Goal: Communication & Community: Answer question/provide support

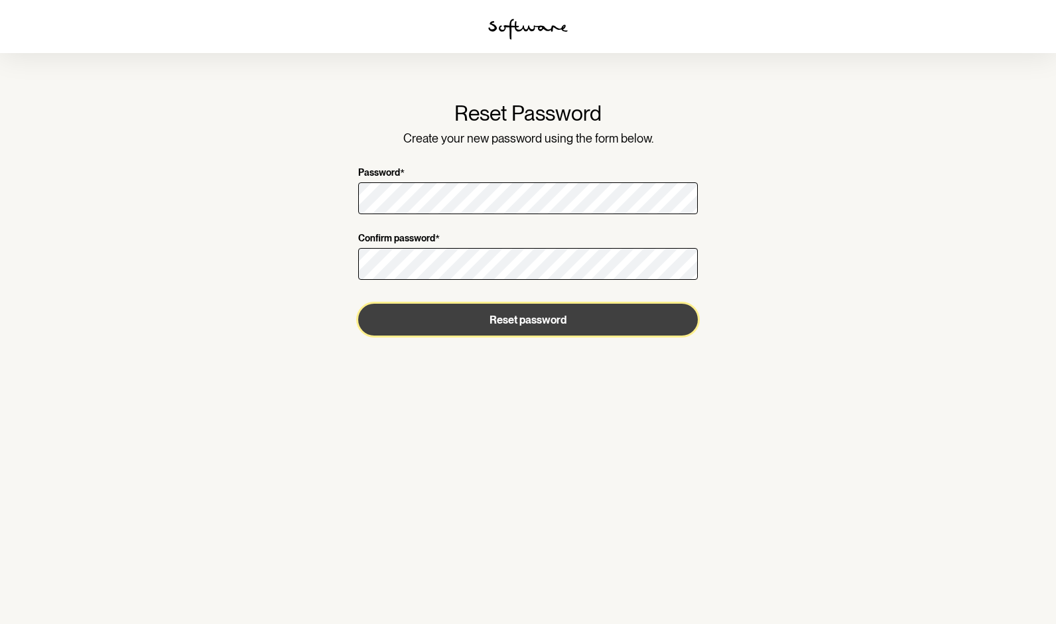
click at [531, 324] on button "Reset password" at bounding box center [528, 320] width 340 height 32
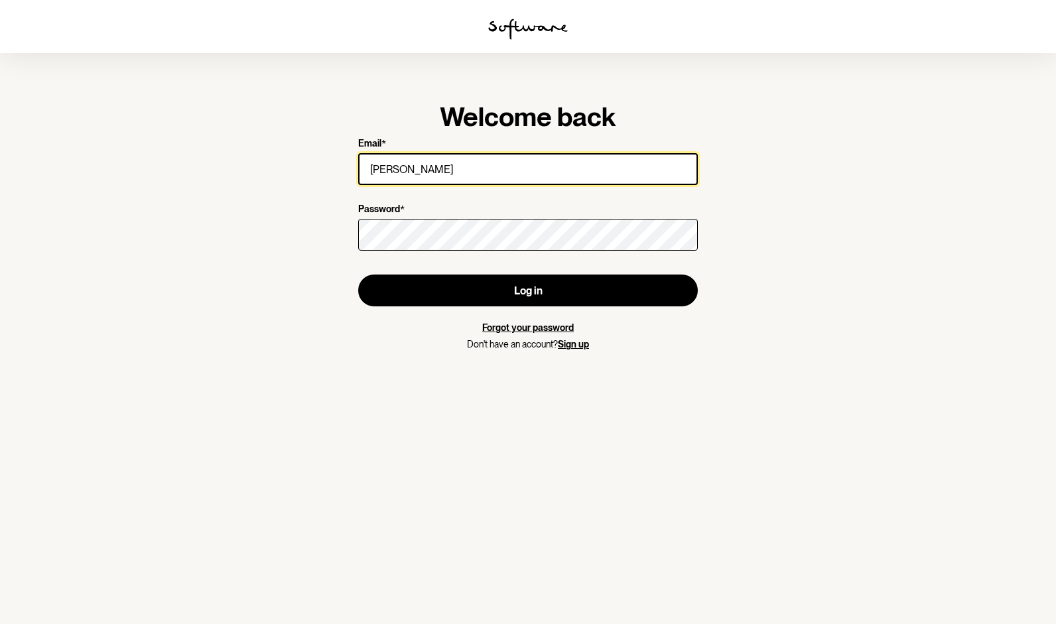
type input "[EMAIL_ADDRESS][DOMAIN_NAME]"
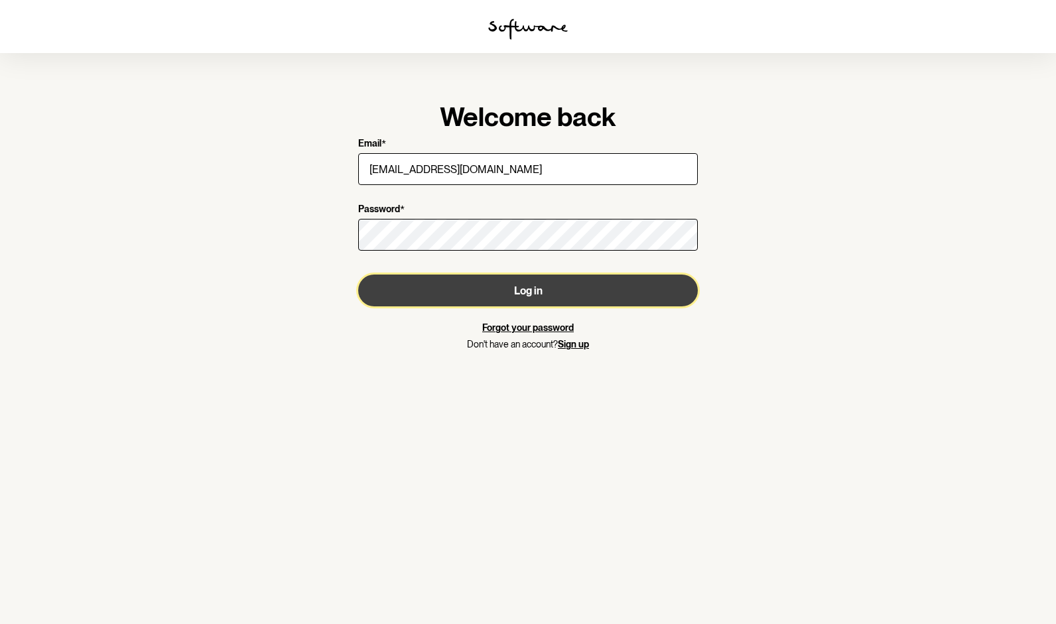
click at [485, 285] on button "Log in" at bounding box center [528, 291] width 340 height 32
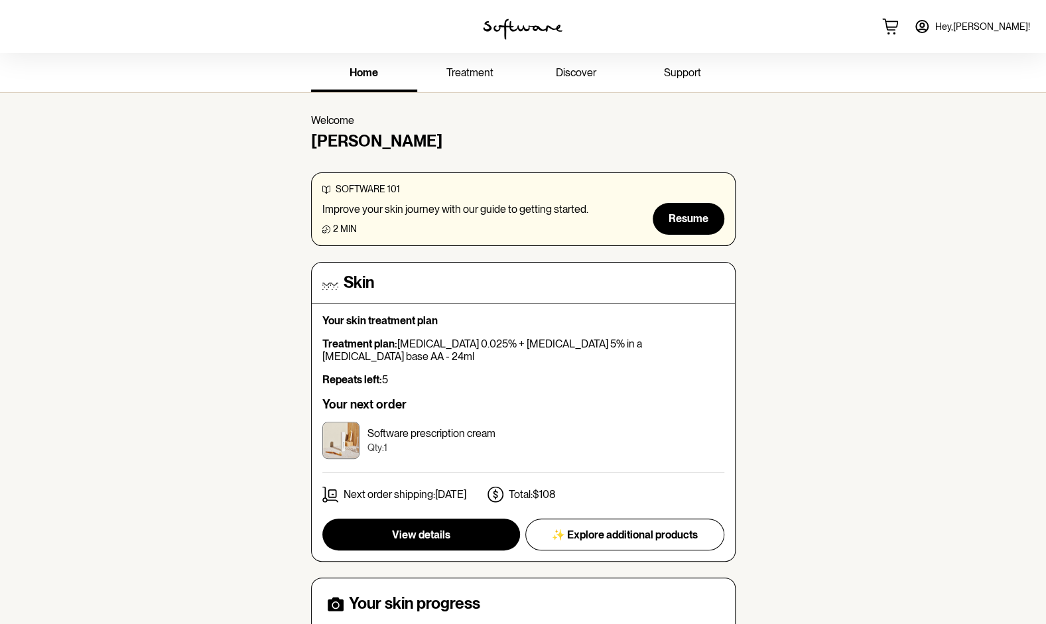
click at [679, 72] on span "support" at bounding box center [682, 72] width 37 height 13
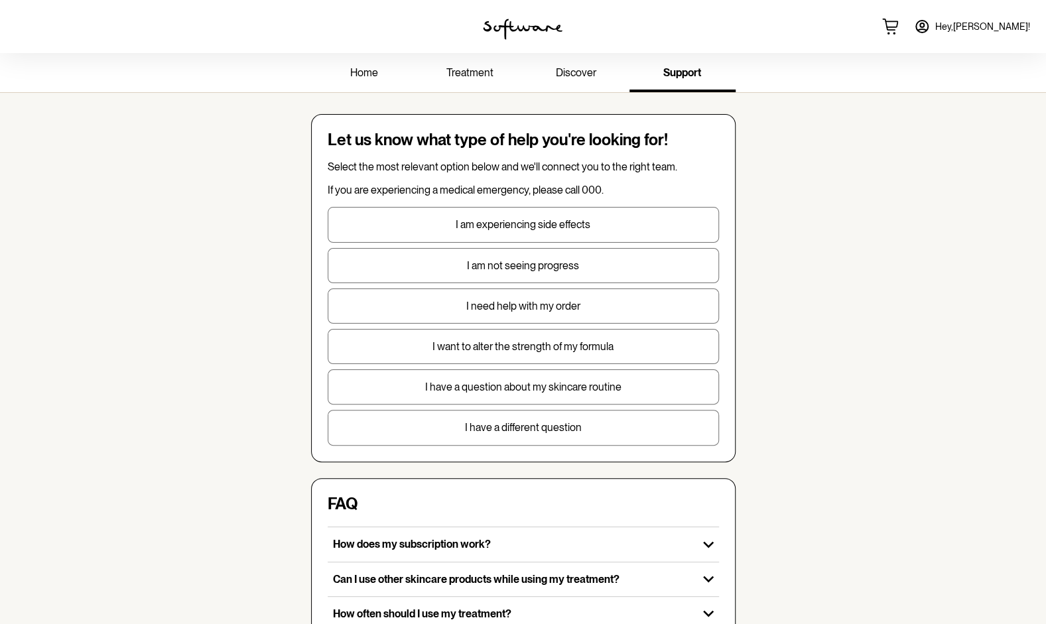
click at [529, 352] on button "I want to alter the strength of my formula" at bounding box center [523, 346] width 391 height 35
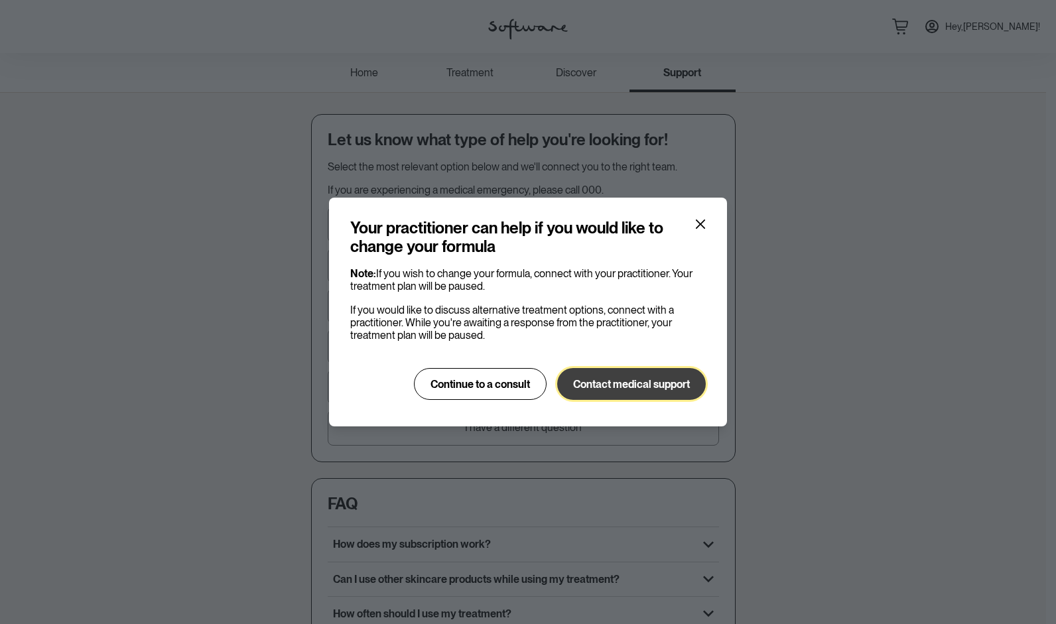
drag, startPoint x: 612, startPoint y: 383, endPoint x: 502, endPoint y: 358, distance: 113.0
click at [502, 358] on div "Note: If you wish to change your formula, connect with your practitioner. Your …" at bounding box center [528, 333] width 356 height 133
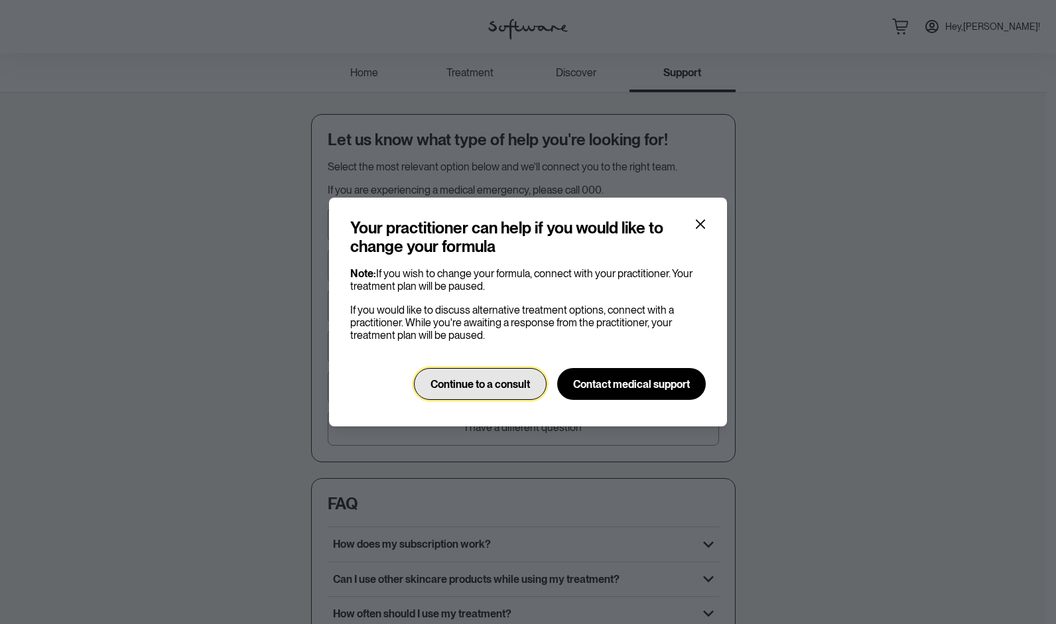
click at [498, 376] on button "Continue to a consult" at bounding box center [480, 384] width 133 height 32
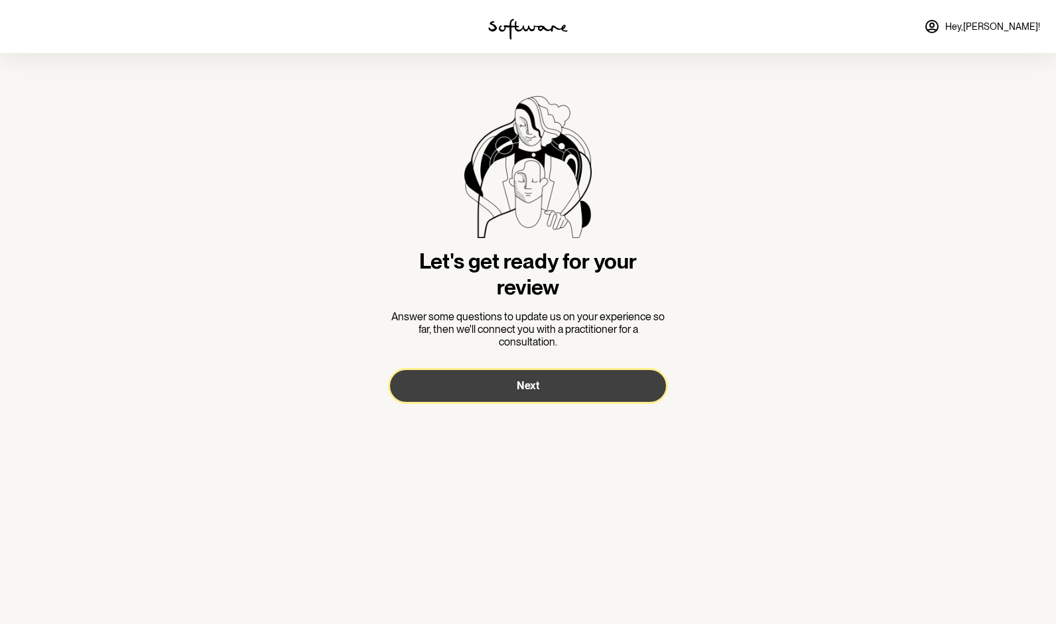
click at [500, 384] on button "Next" at bounding box center [528, 386] width 276 height 32
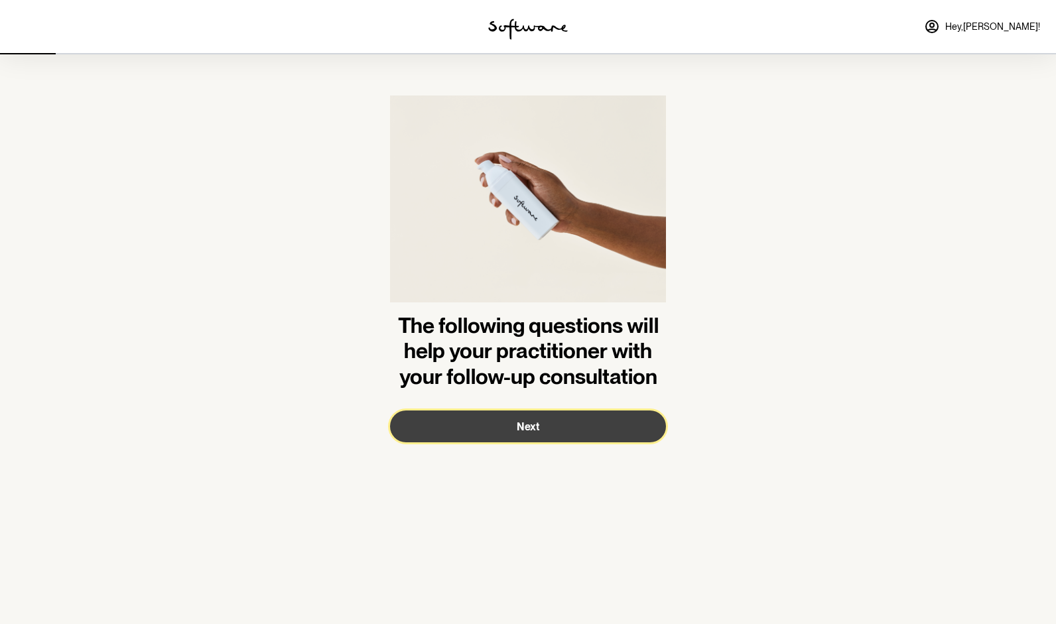
click at [515, 429] on button "Next" at bounding box center [528, 427] width 276 height 32
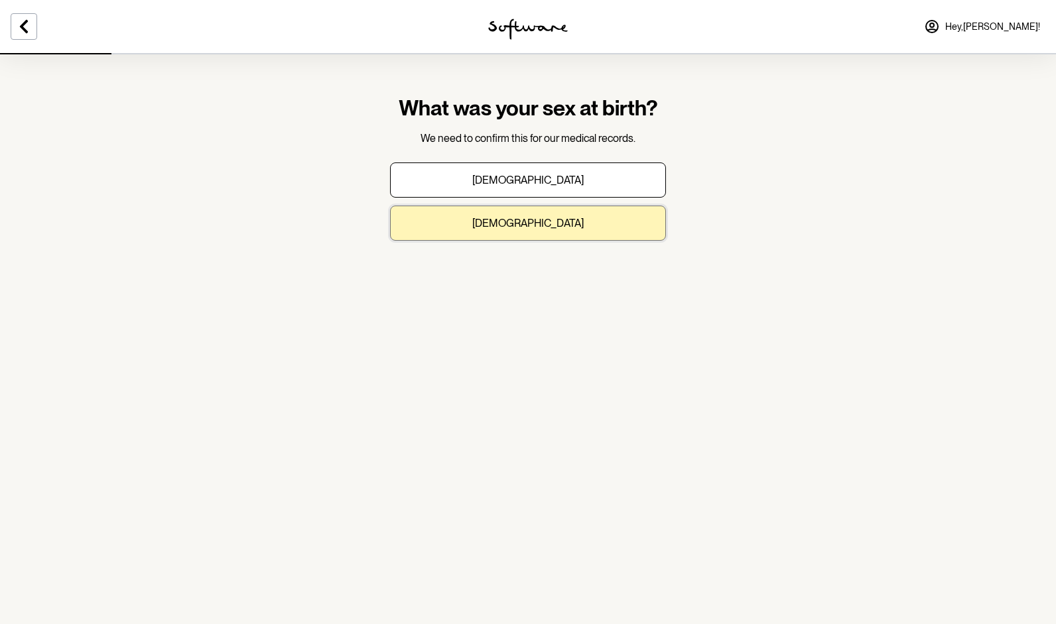
click at [524, 214] on button "[DEMOGRAPHIC_DATA]" at bounding box center [528, 223] width 276 height 35
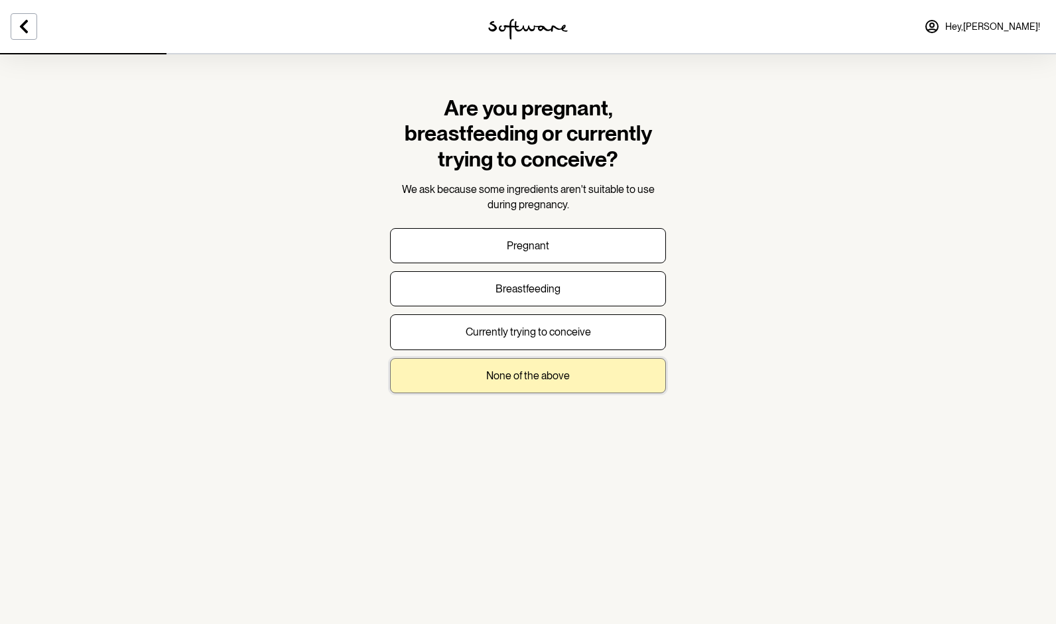
click at [517, 370] on p "None of the above" at bounding box center [528, 376] width 84 height 13
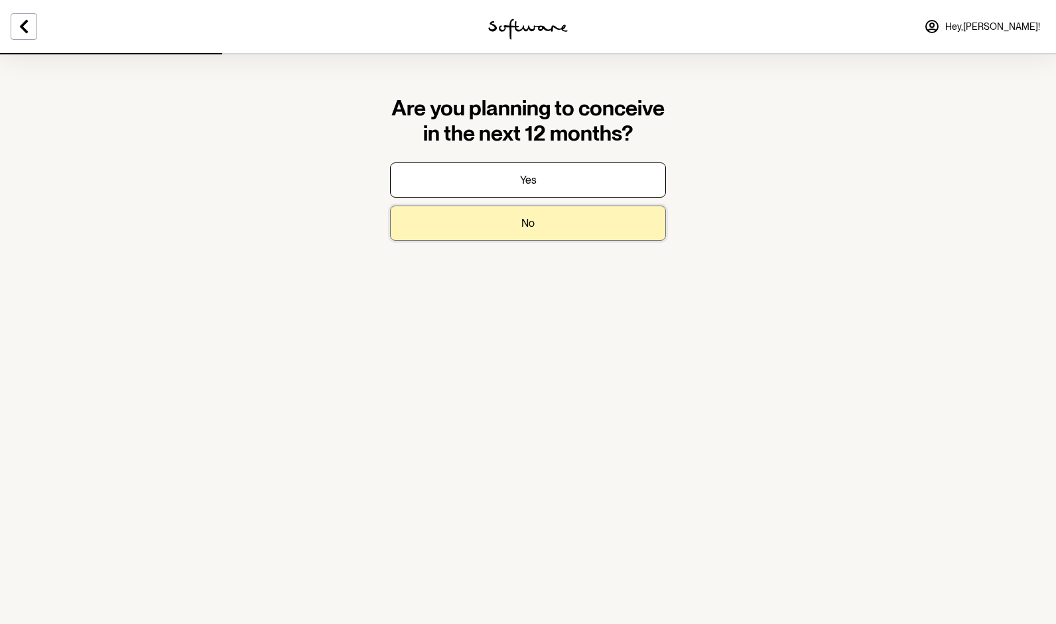
click at [522, 224] on p "No" at bounding box center [527, 223] width 13 height 13
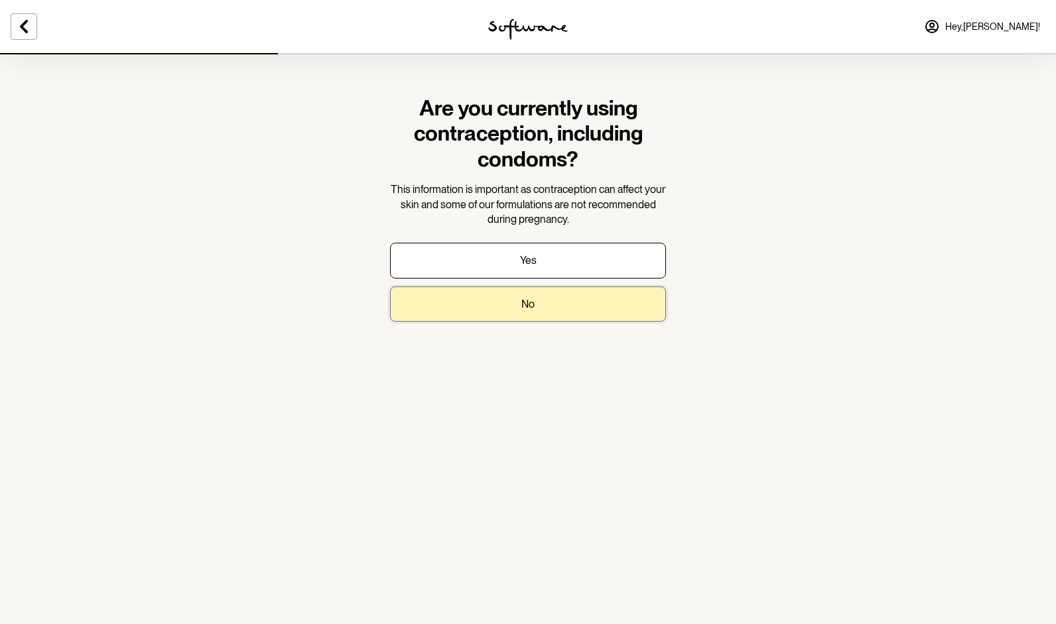
click at [517, 307] on button "No" at bounding box center [528, 304] width 276 height 35
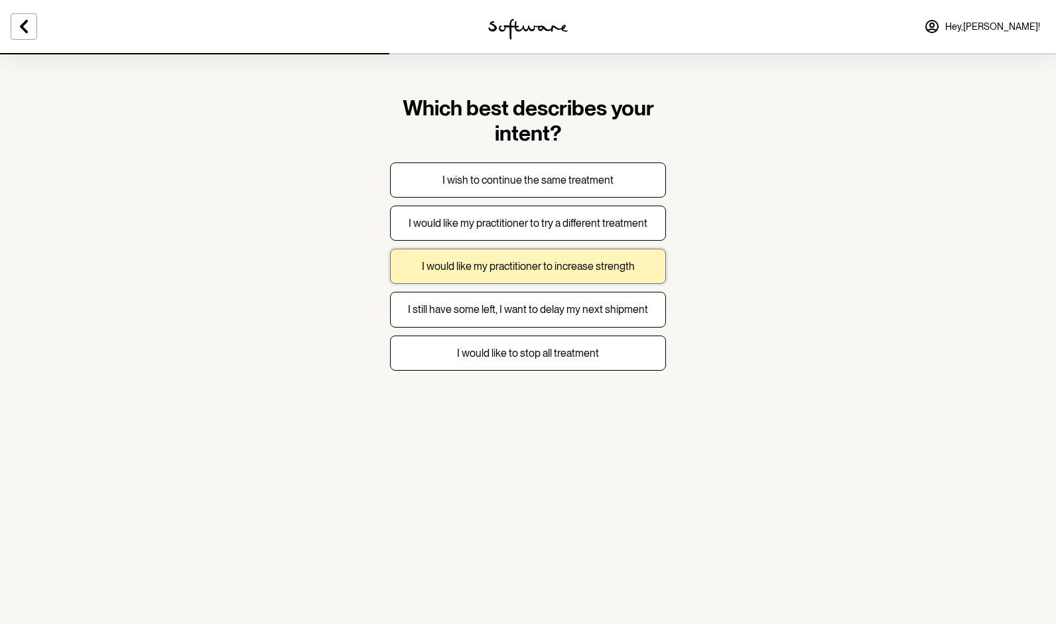
click at [515, 268] on p "I would like my practitioner to increase strength" at bounding box center [528, 266] width 213 height 13
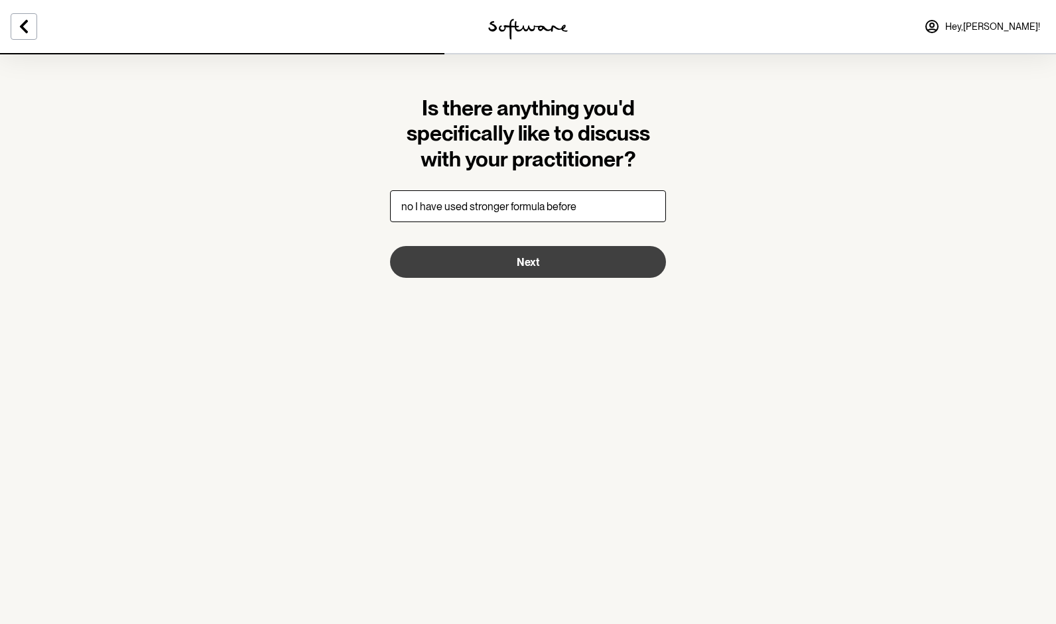
type input "no I have used stronger formula before"
click at [510, 263] on button "Next" at bounding box center [528, 262] width 276 height 32
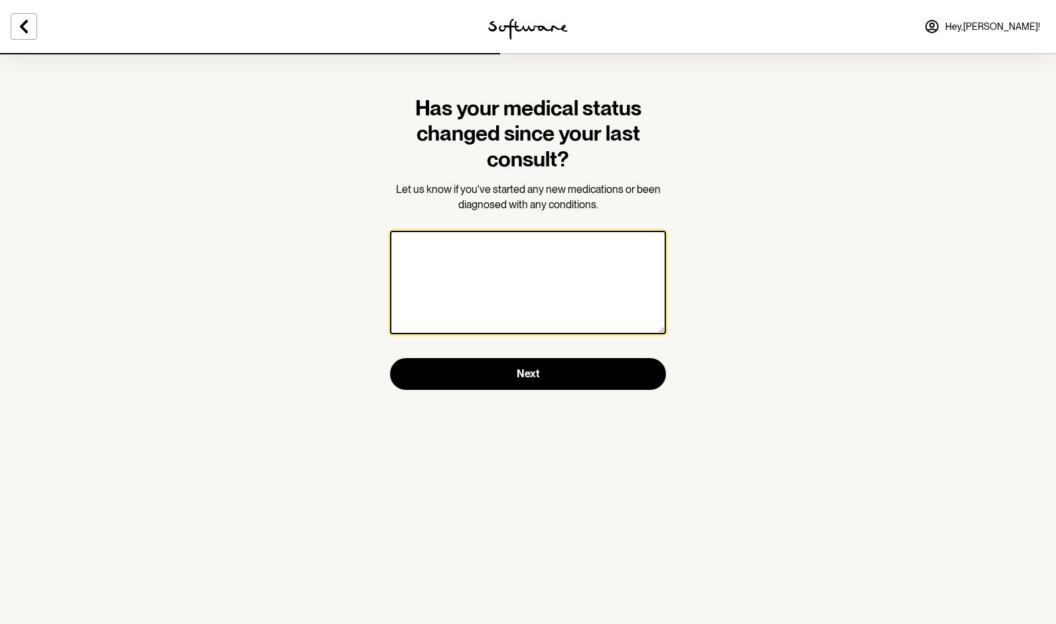
click at [488, 281] on textarea at bounding box center [528, 282] width 276 height 103
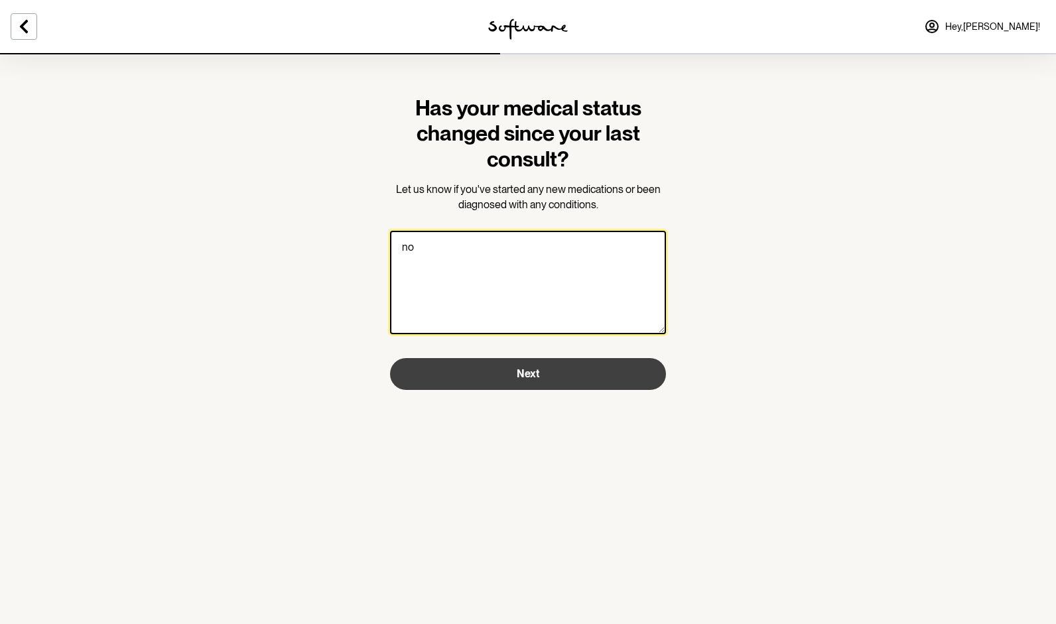
type textarea "no"
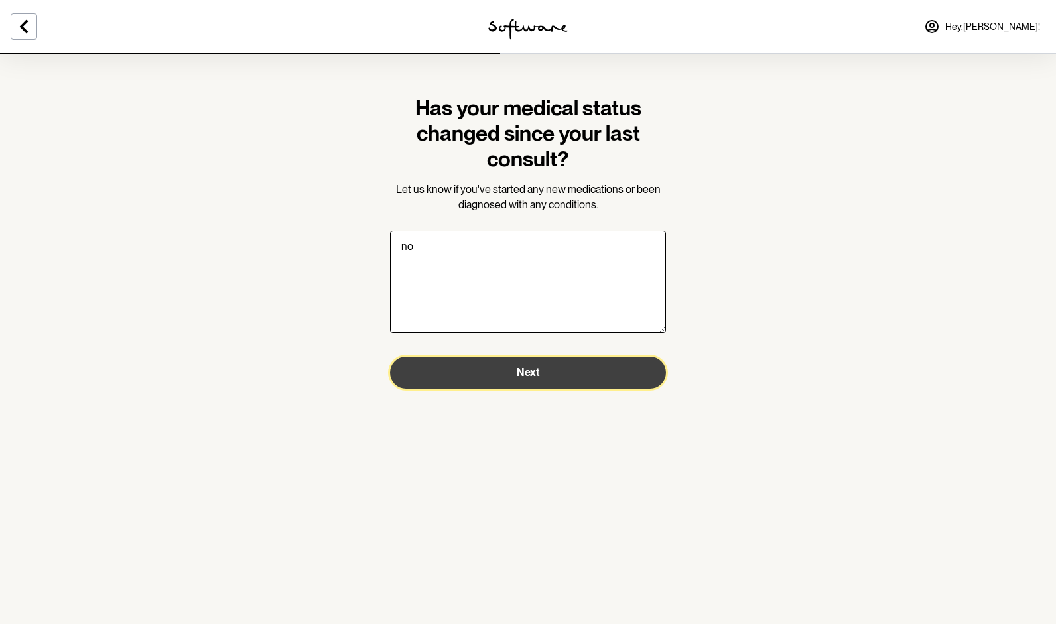
click at [488, 381] on button "Next" at bounding box center [528, 373] width 276 height 32
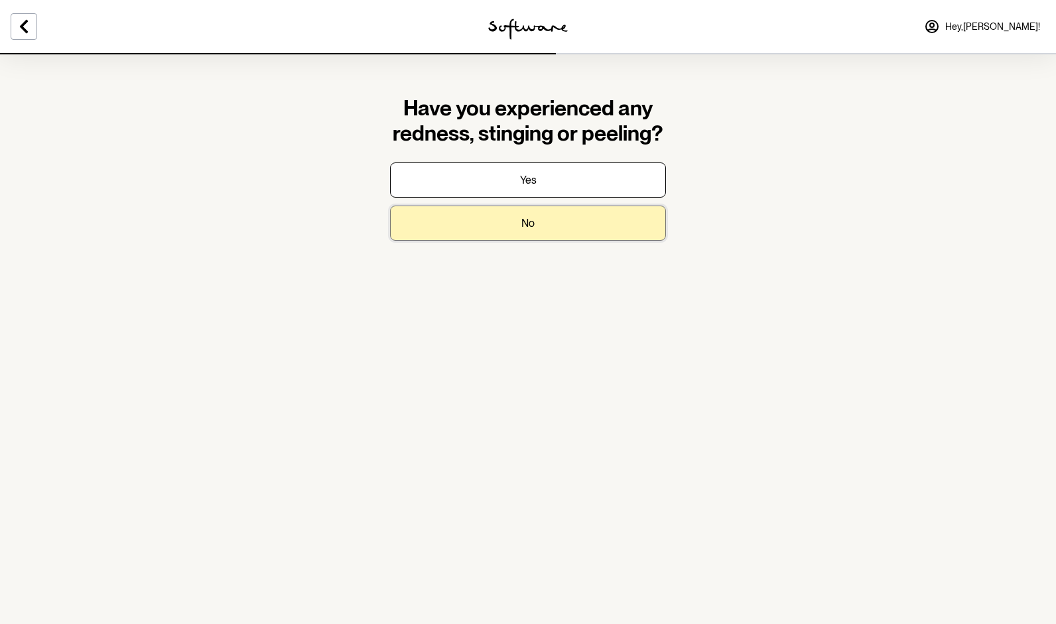
click at [478, 215] on button "No" at bounding box center [528, 223] width 276 height 35
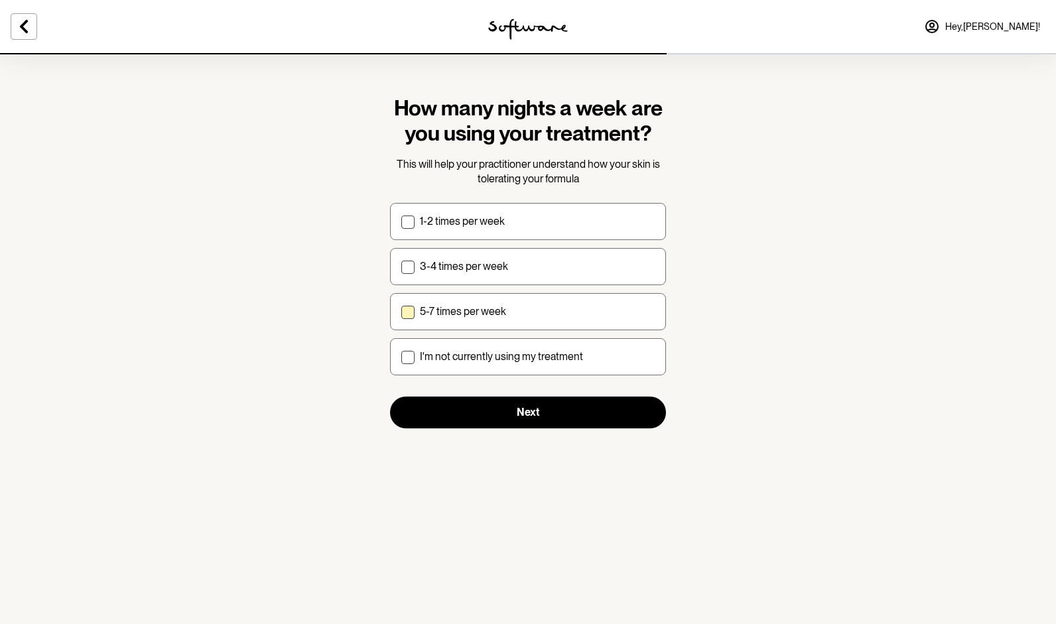
click at [450, 316] on p "5-7 times per week" at bounding box center [463, 311] width 86 height 13
click at [401, 312] on input "5-7 times per week" at bounding box center [401, 311] width 1 height 1
checkbox input "true"
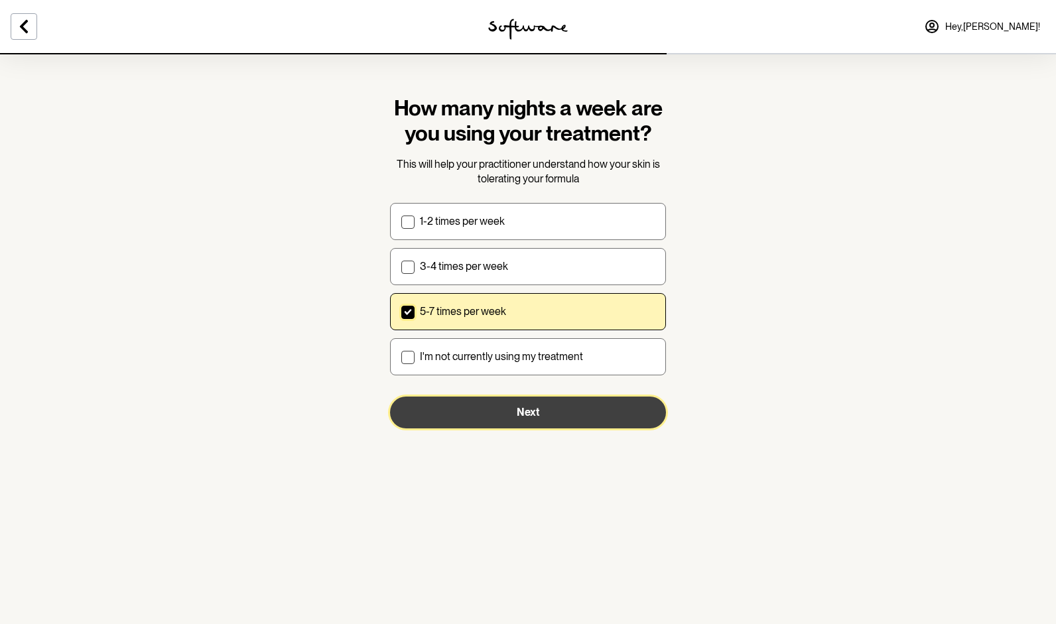
click at [488, 413] on button "Next" at bounding box center [528, 413] width 276 height 32
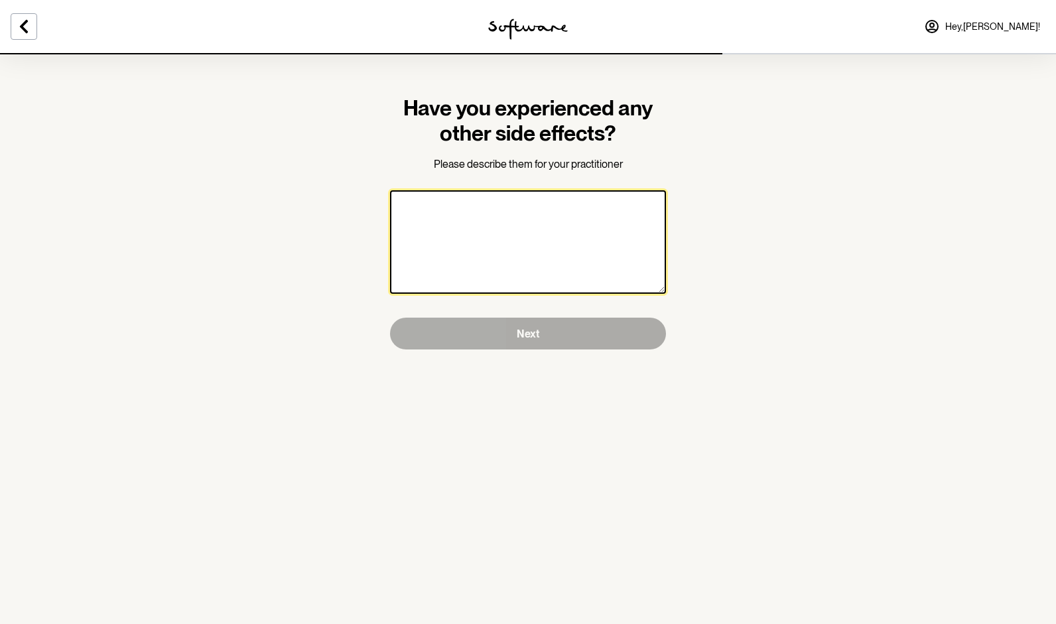
click at [478, 245] on textarea at bounding box center [528, 241] width 276 height 103
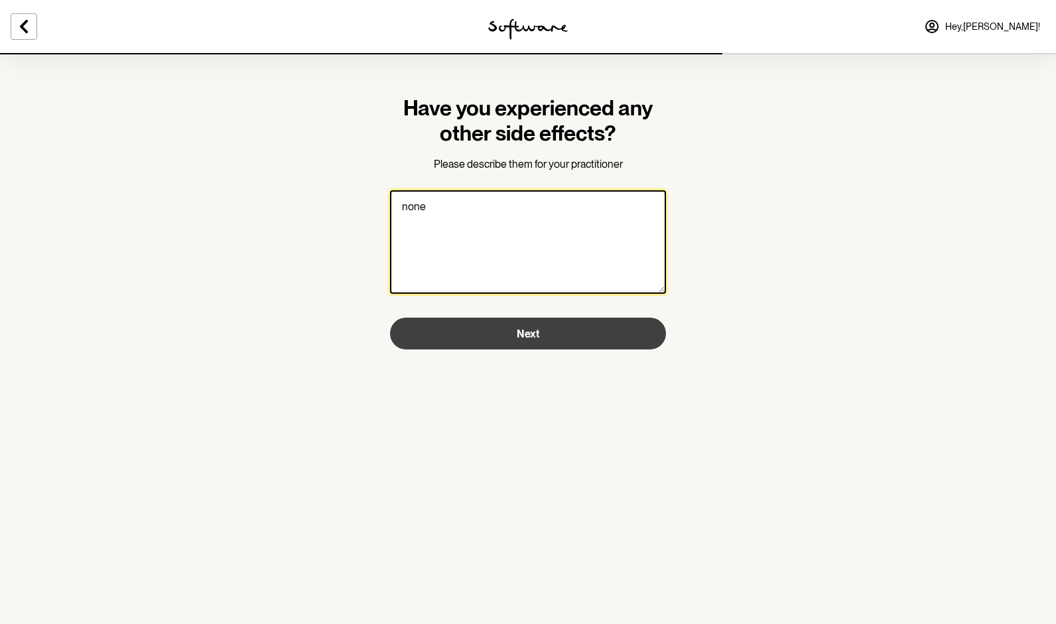
type textarea "none"
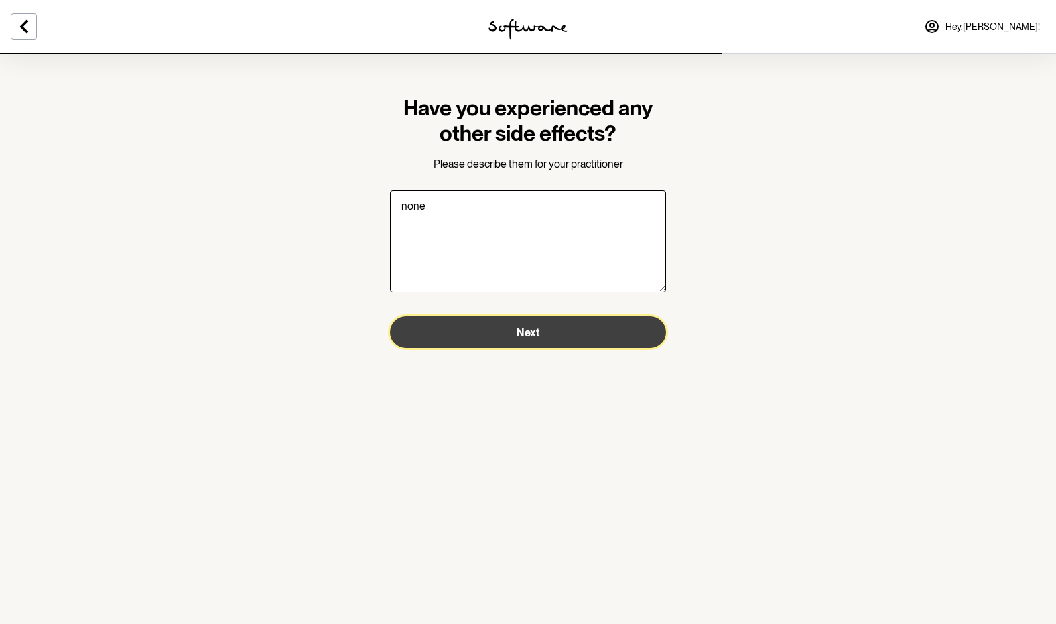
click at [471, 326] on button "Next" at bounding box center [528, 332] width 276 height 32
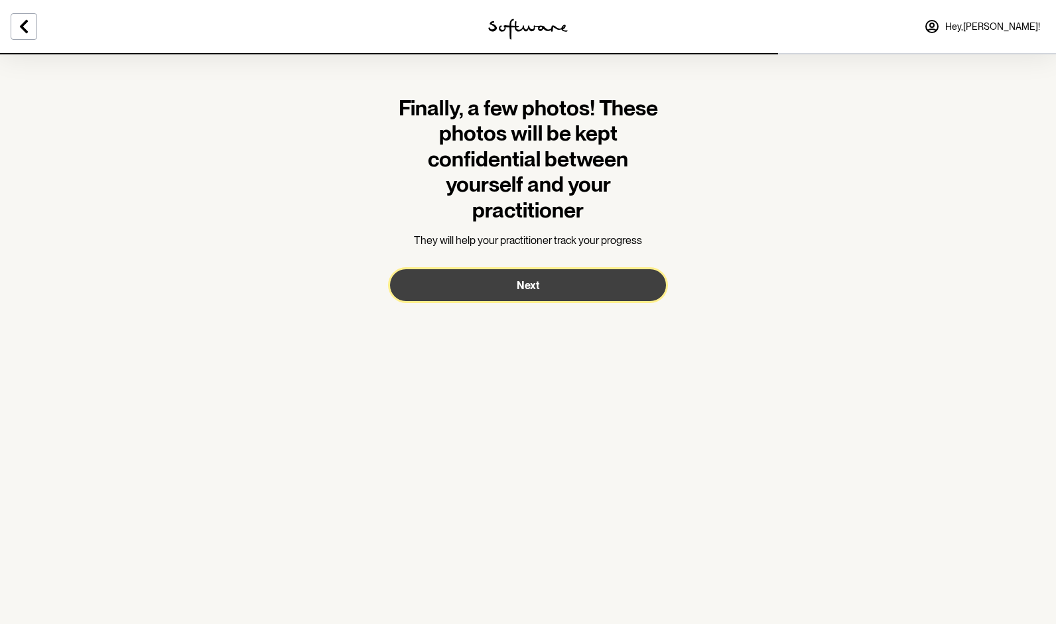
click at [496, 291] on button "Next" at bounding box center [528, 285] width 276 height 32
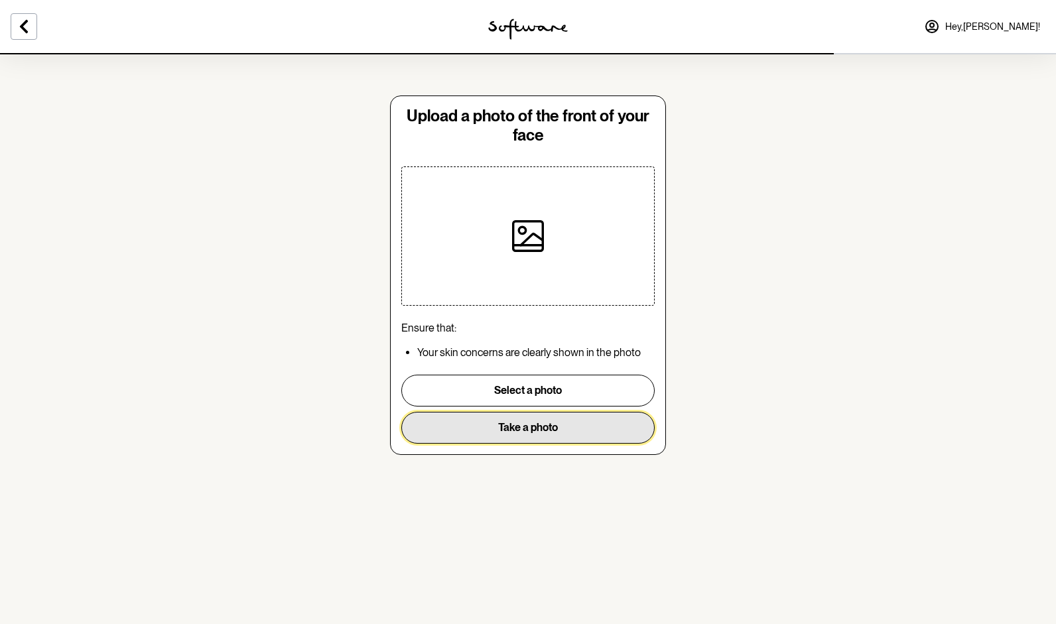
click at [501, 425] on button "Take a photo" at bounding box center [527, 428] width 253 height 32
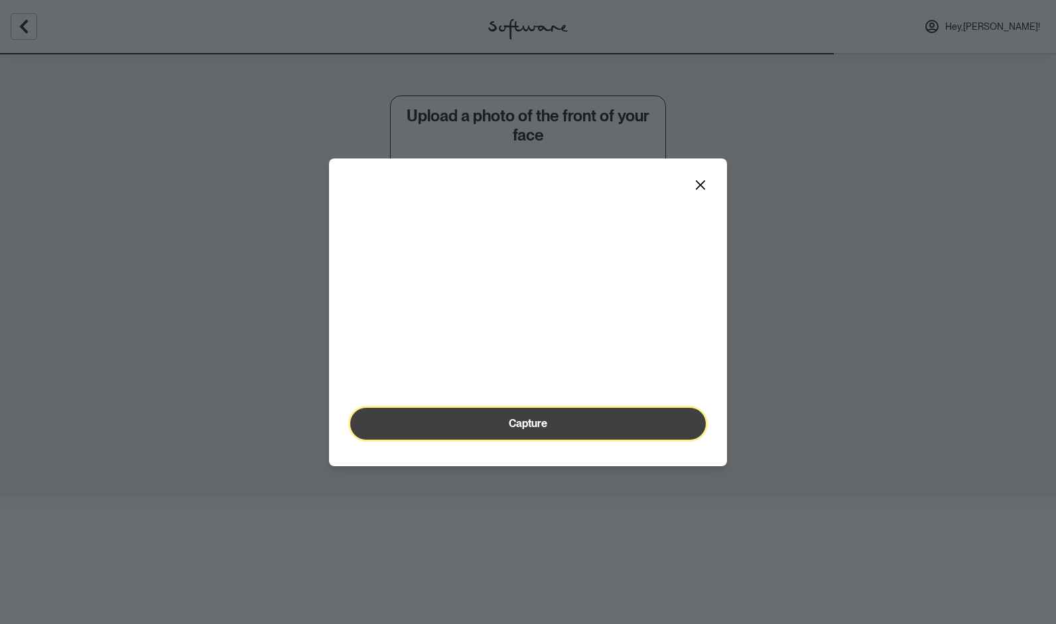
click at [515, 430] on span "Capture" at bounding box center [528, 423] width 38 height 13
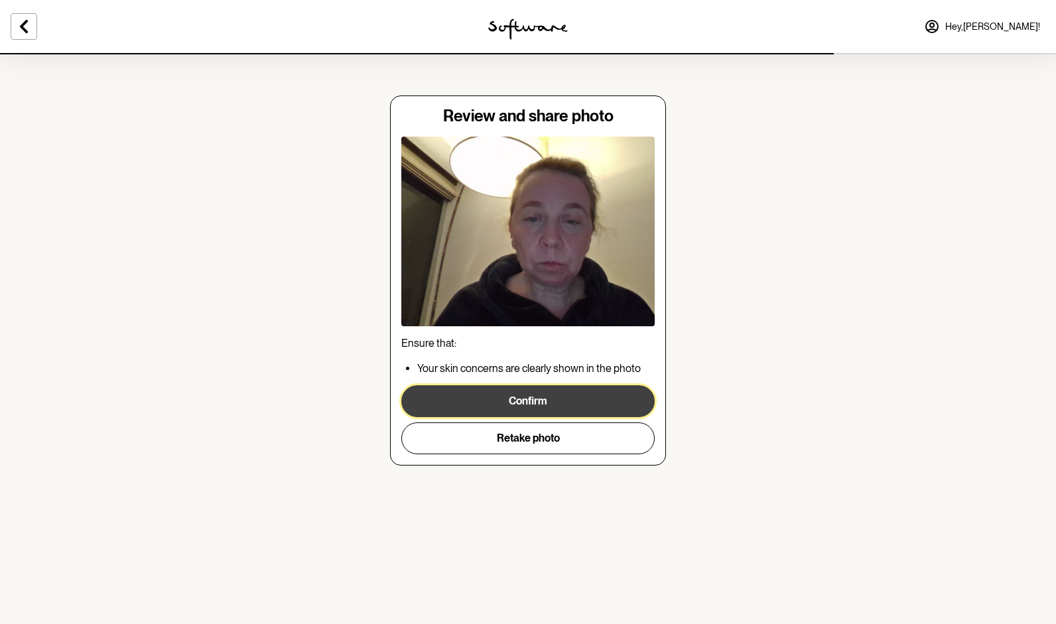
click at [504, 405] on button "Confirm" at bounding box center [527, 401] width 253 height 32
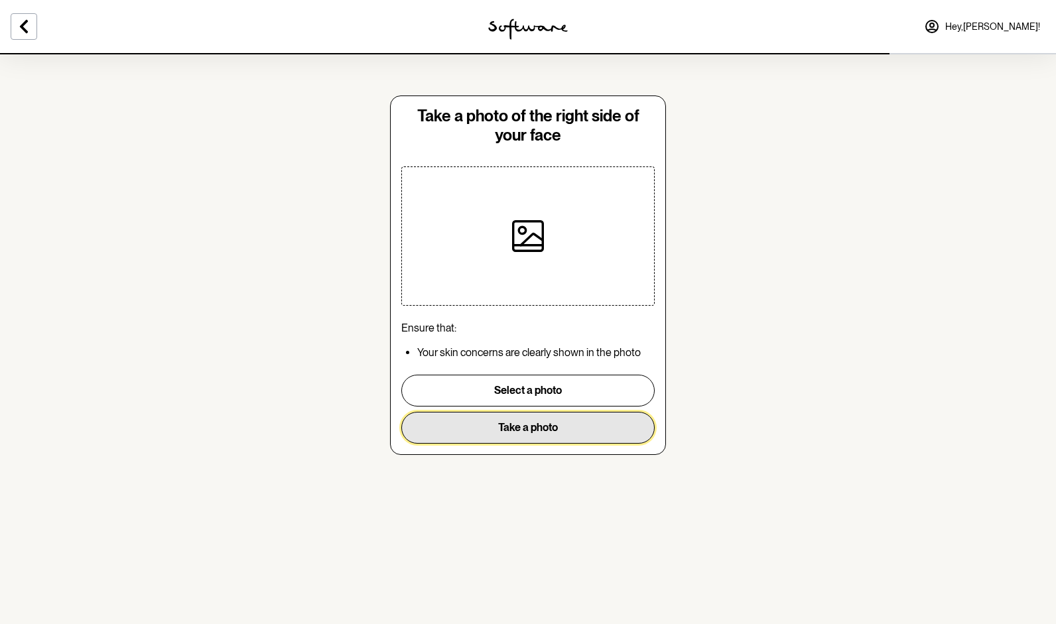
click at [506, 421] on button "Take a photo" at bounding box center [527, 428] width 253 height 32
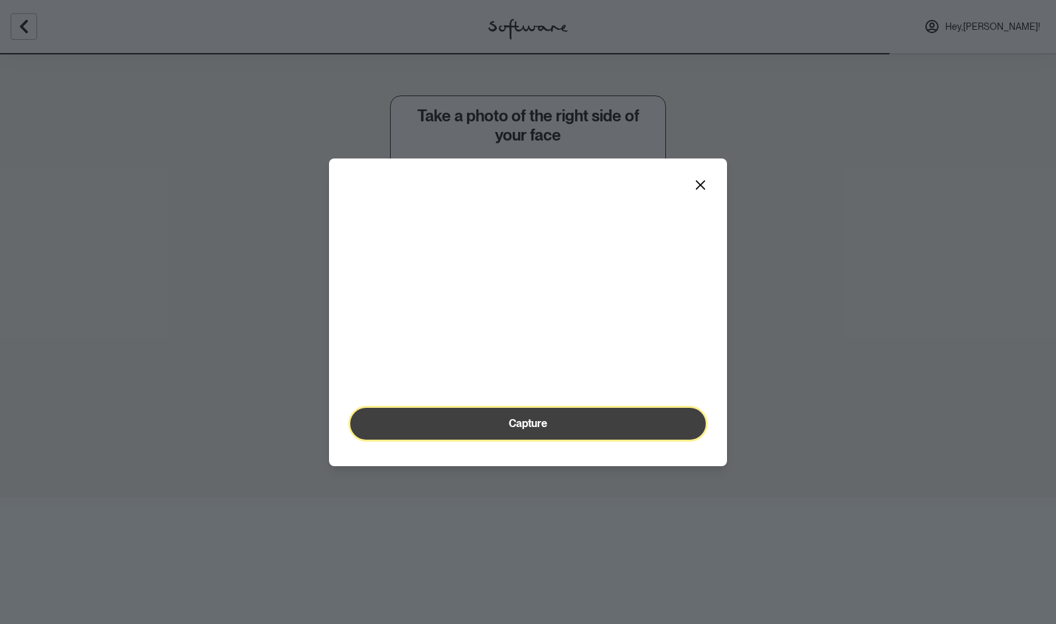
click at [523, 440] on button "Capture" at bounding box center [528, 424] width 356 height 32
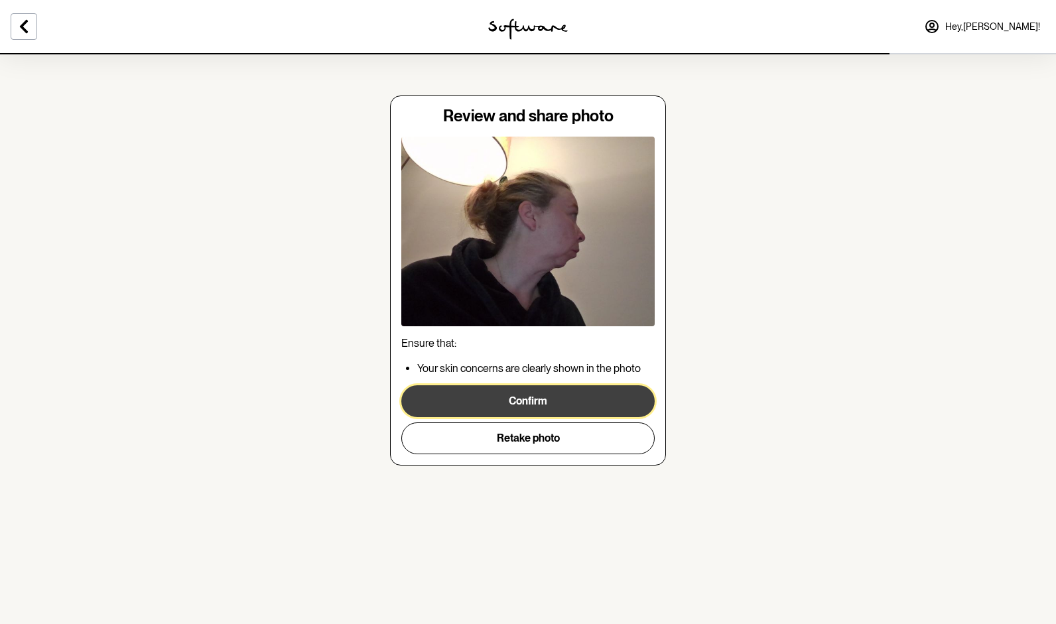
click at [516, 407] on button "Confirm" at bounding box center [527, 401] width 253 height 32
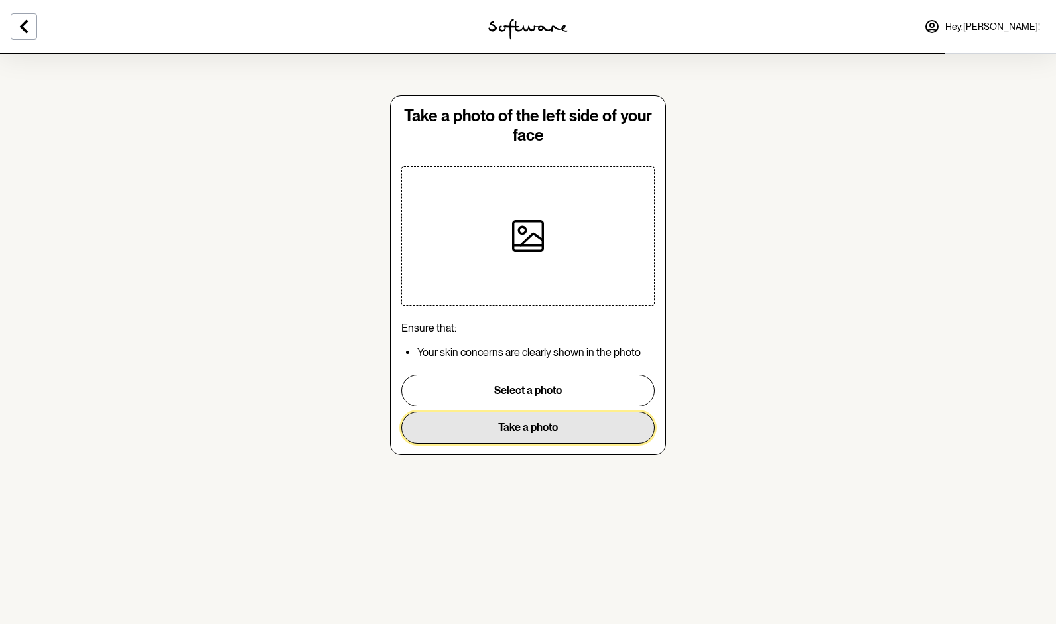
click at [526, 435] on button "Take a photo" at bounding box center [527, 428] width 253 height 32
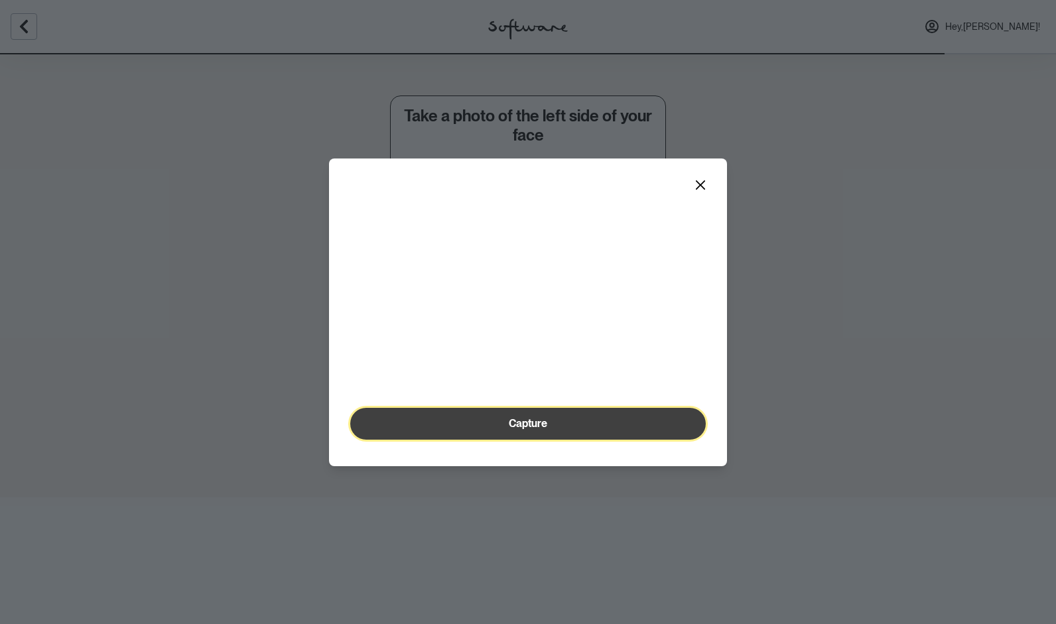
click at [521, 440] on button "Capture" at bounding box center [528, 424] width 356 height 32
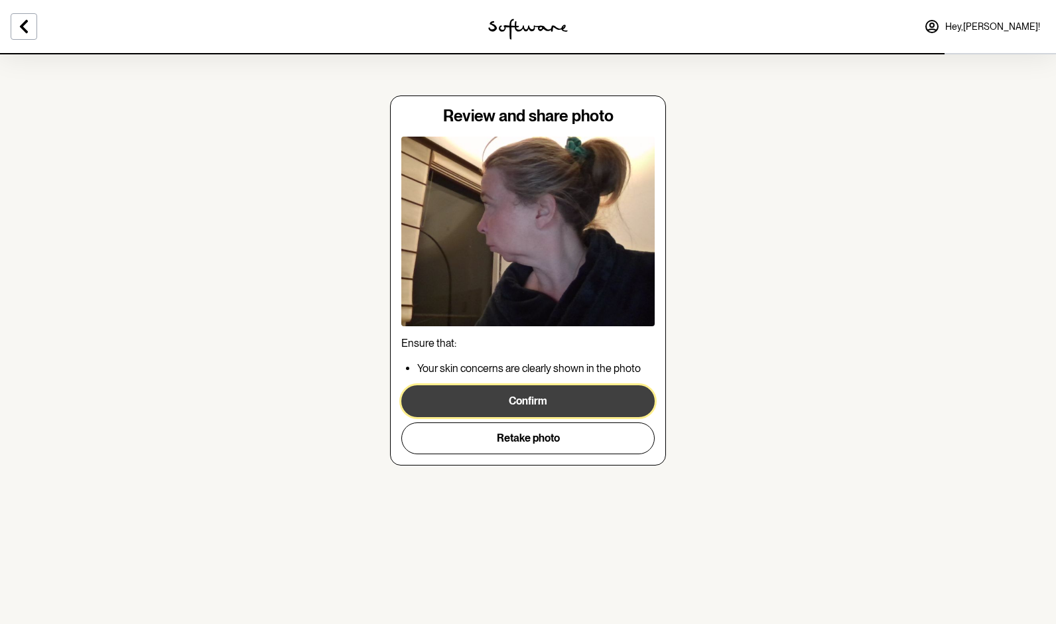
click at [551, 403] on button "Confirm" at bounding box center [527, 401] width 253 height 32
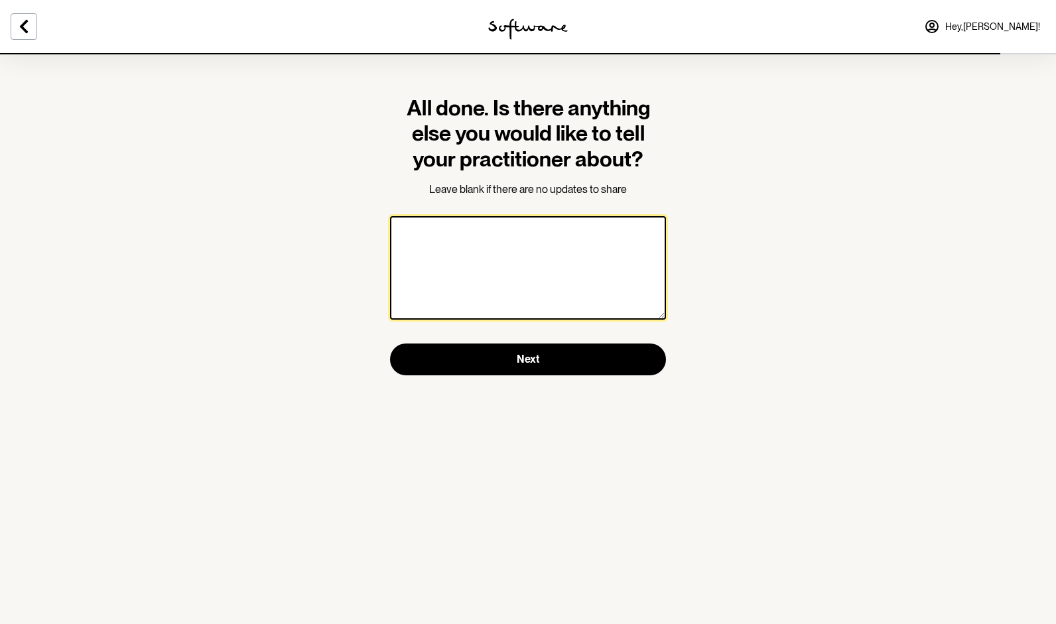
click at [537, 263] on textarea at bounding box center [528, 267] width 276 height 103
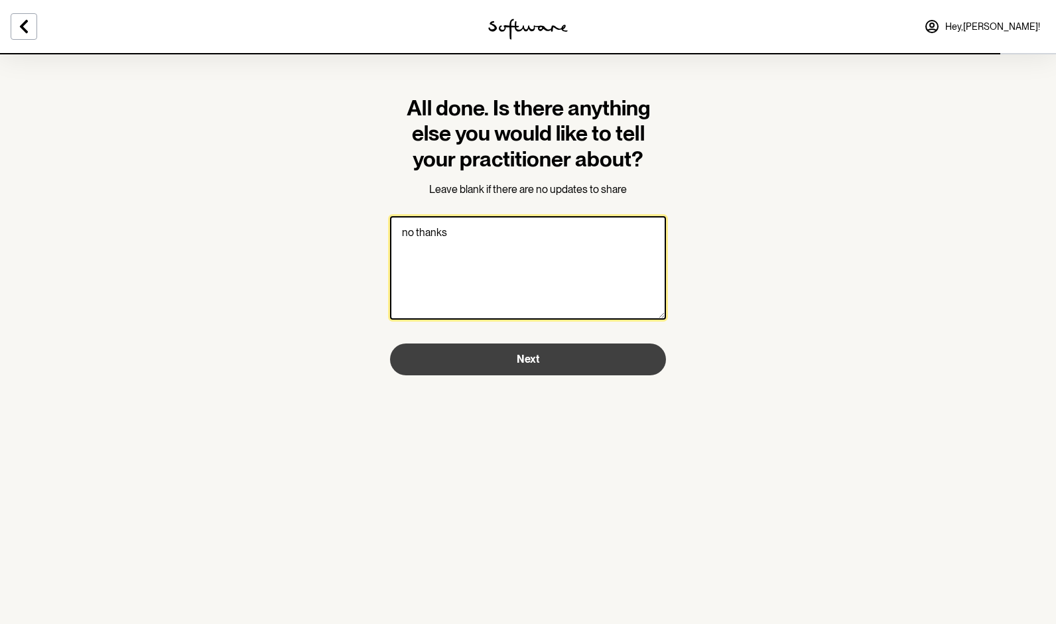
type textarea "no thanks"
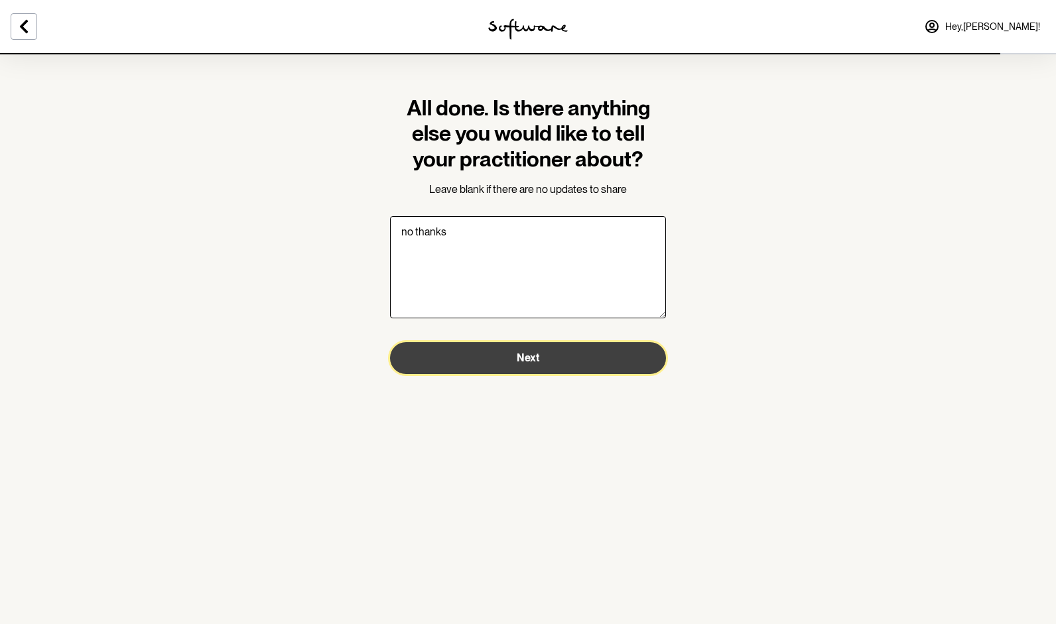
click at [510, 353] on button "Next" at bounding box center [528, 358] width 276 height 32
